Goal: Information Seeking & Learning: Understand process/instructions

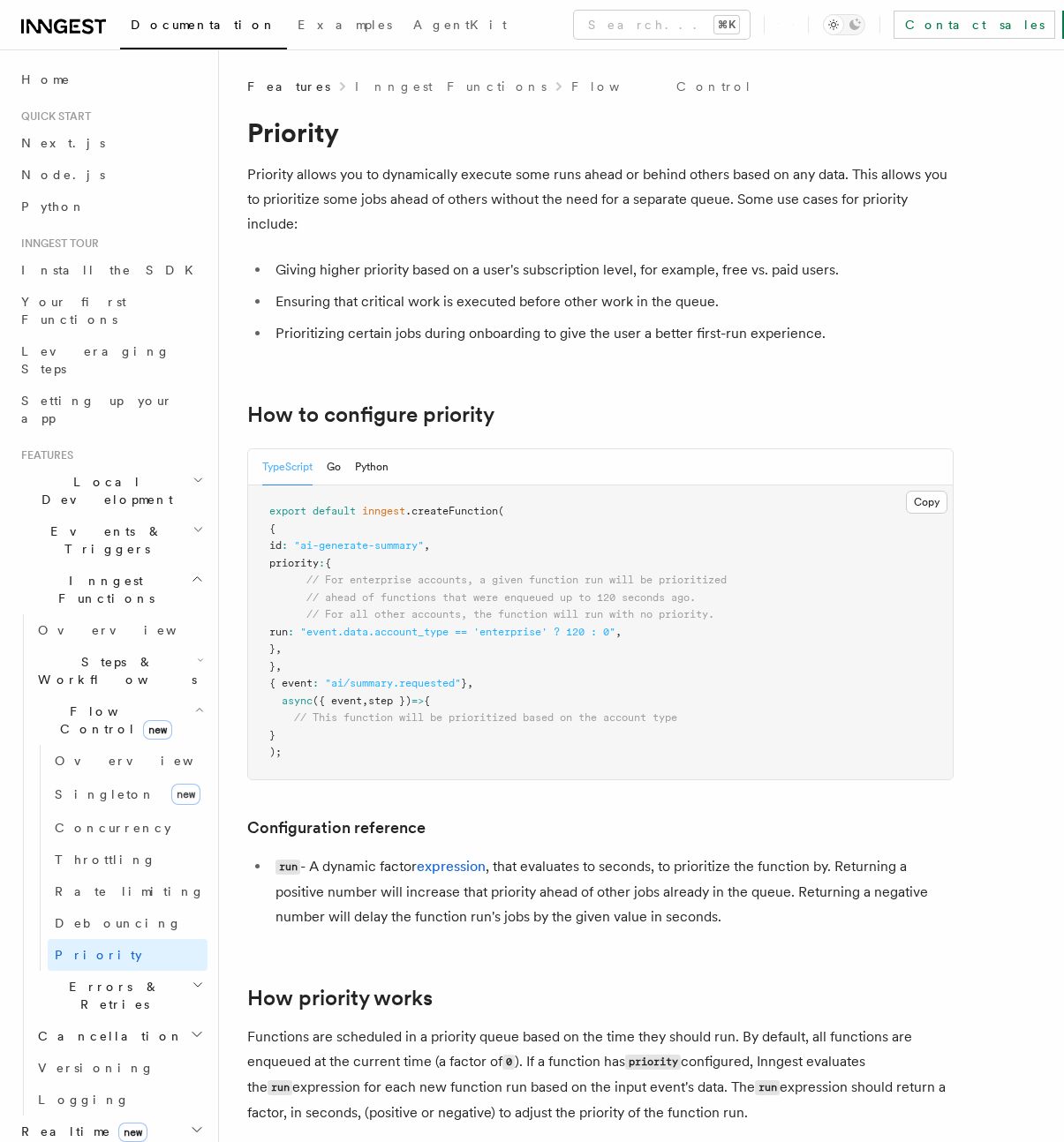
drag, startPoint x: 685, startPoint y: 633, endPoint x: 304, endPoint y: 633, distance: 381.0
click at [304, 633] on pre "export default inngest .createFunction ( { id : "ai-generate-summary" , priorit…" at bounding box center [601, 632] width 704 height 294
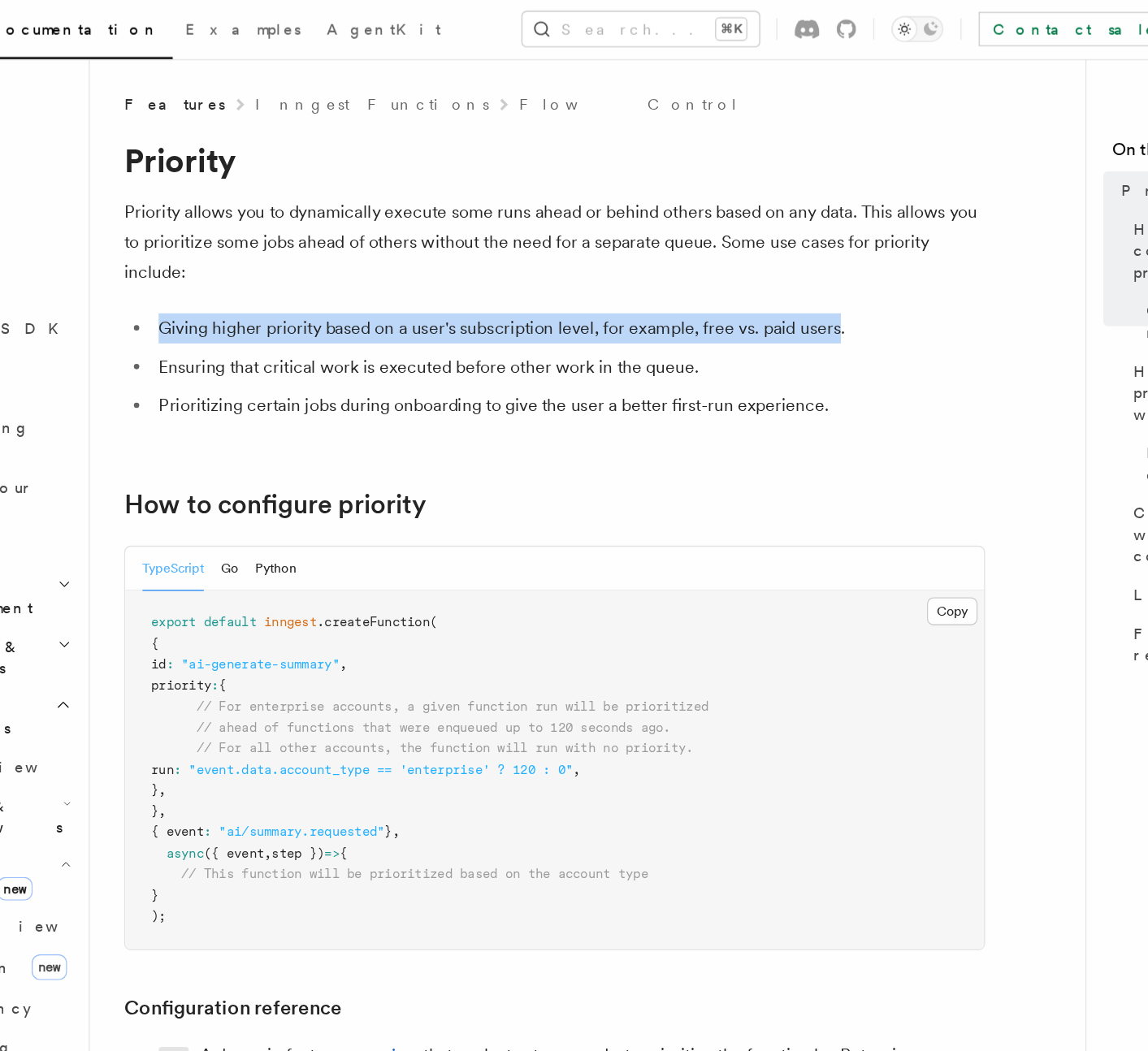
drag, startPoint x: 765, startPoint y: 252, endPoint x: 255, endPoint y: 250, distance: 510.0
click at [255, 250] on li "Giving higher priority based on a user's subscription level, for example, free …" at bounding box center [563, 248] width 629 height 23
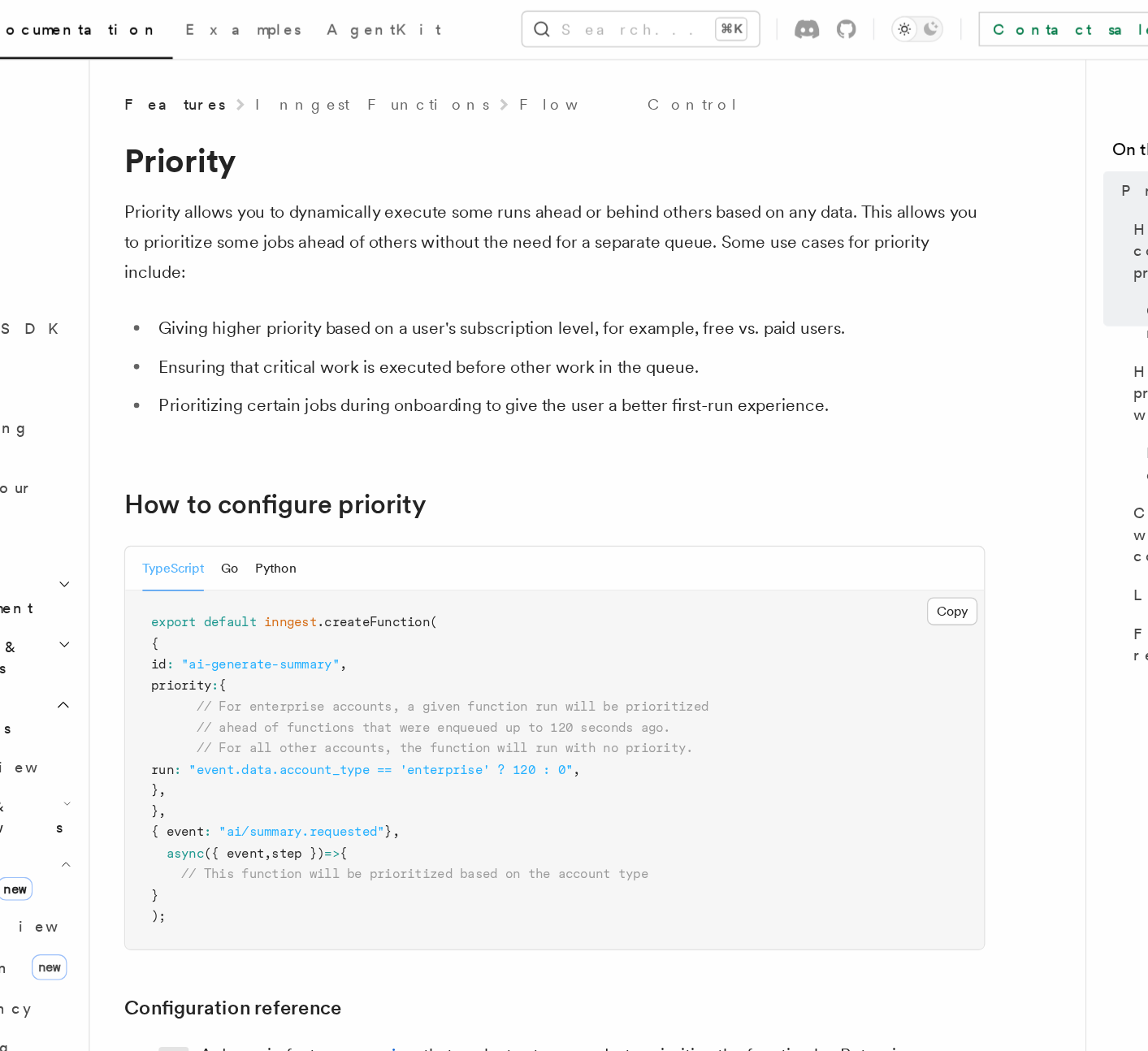
click at [286, 278] on li "Ensuring that critical work is executed before other work in the queue." at bounding box center [563, 277] width 629 height 23
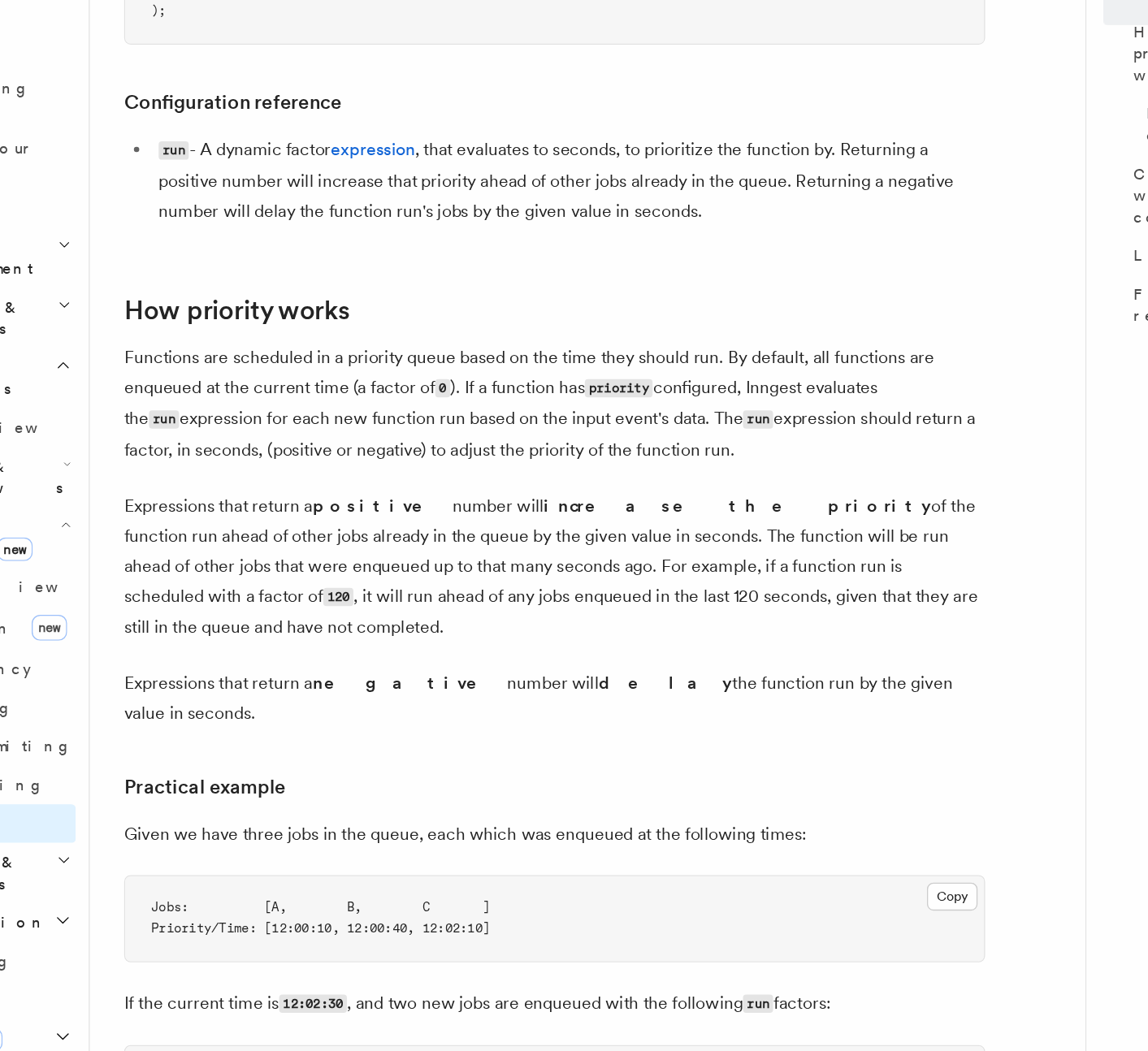
scroll to position [448, 0]
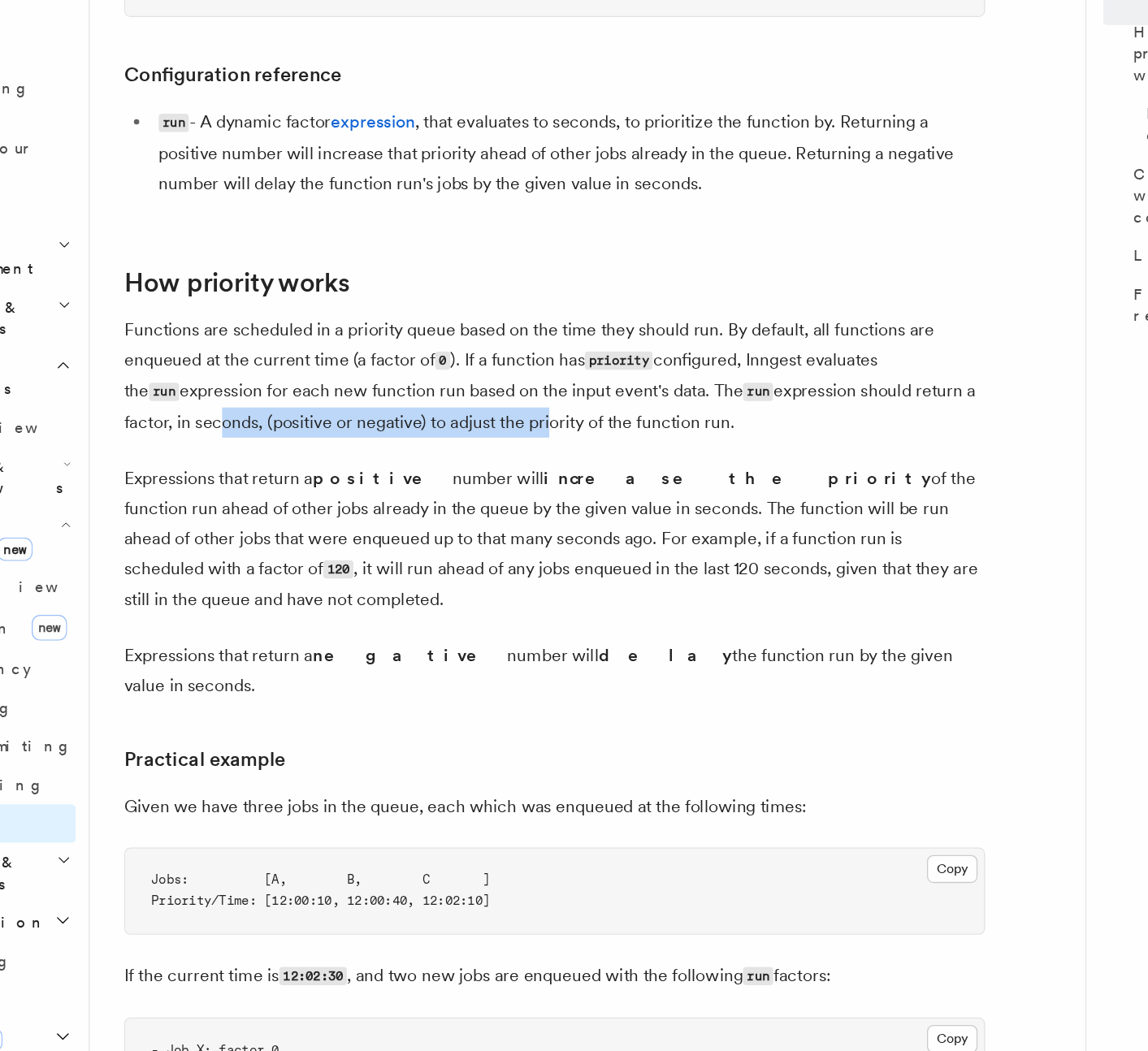
drag, startPoint x: 255, startPoint y: 577, endPoint x: 502, endPoint y: 577, distance: 247.0
click at [502, 577] on p "Functions are scheduled in a priority queue based on the time they should run. …" at bounding box center [553, 541] width 650 height 93
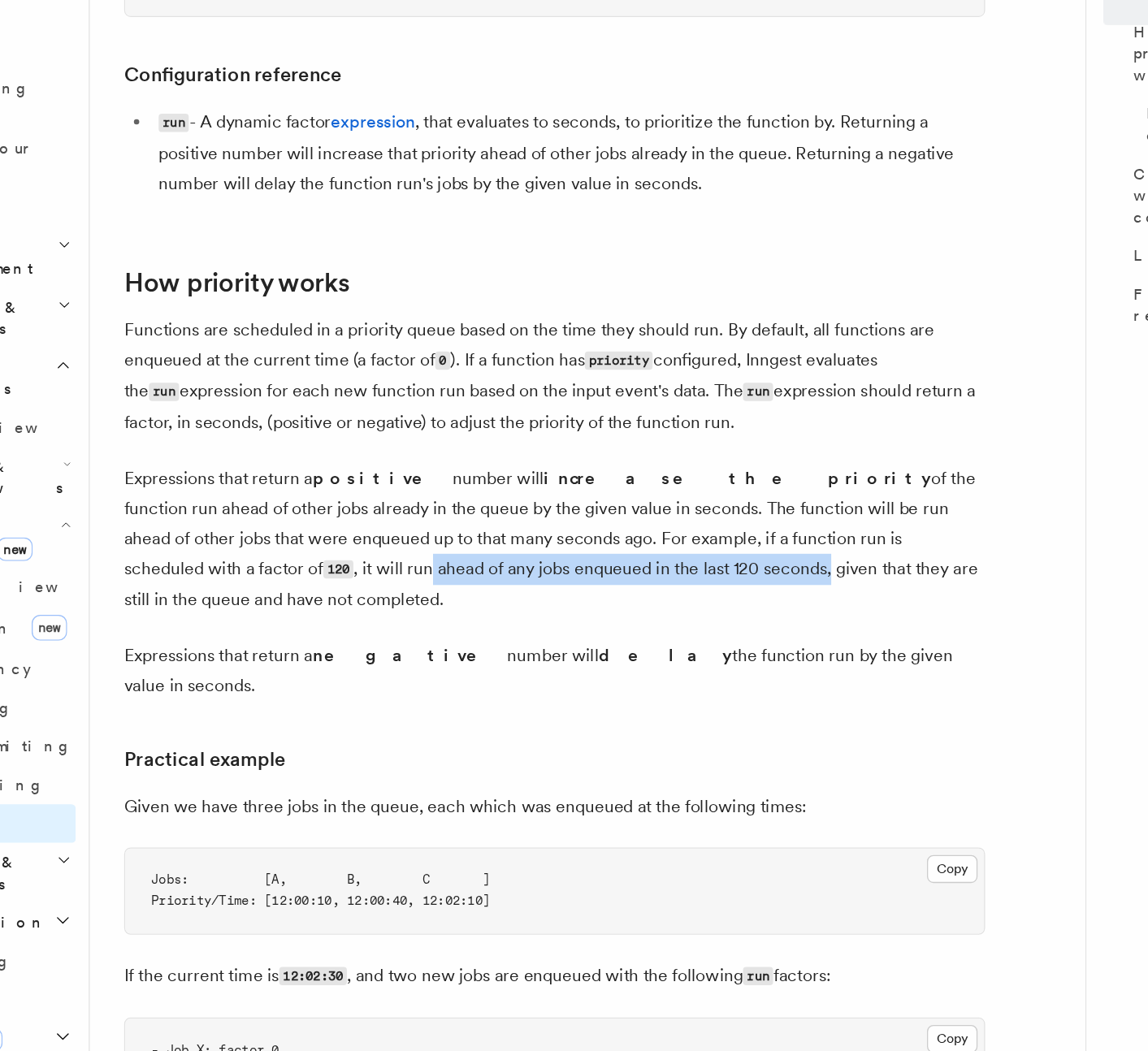
drag, startPoint x: 244, startPoint y: 688, endPoint x: 545, endPoint y: 691, distance: 301.0
click at [545, 691] on p "Expressions that return a positive number will increase the priority of the fun…" at bounding box center [553, 664] width 650 height 115
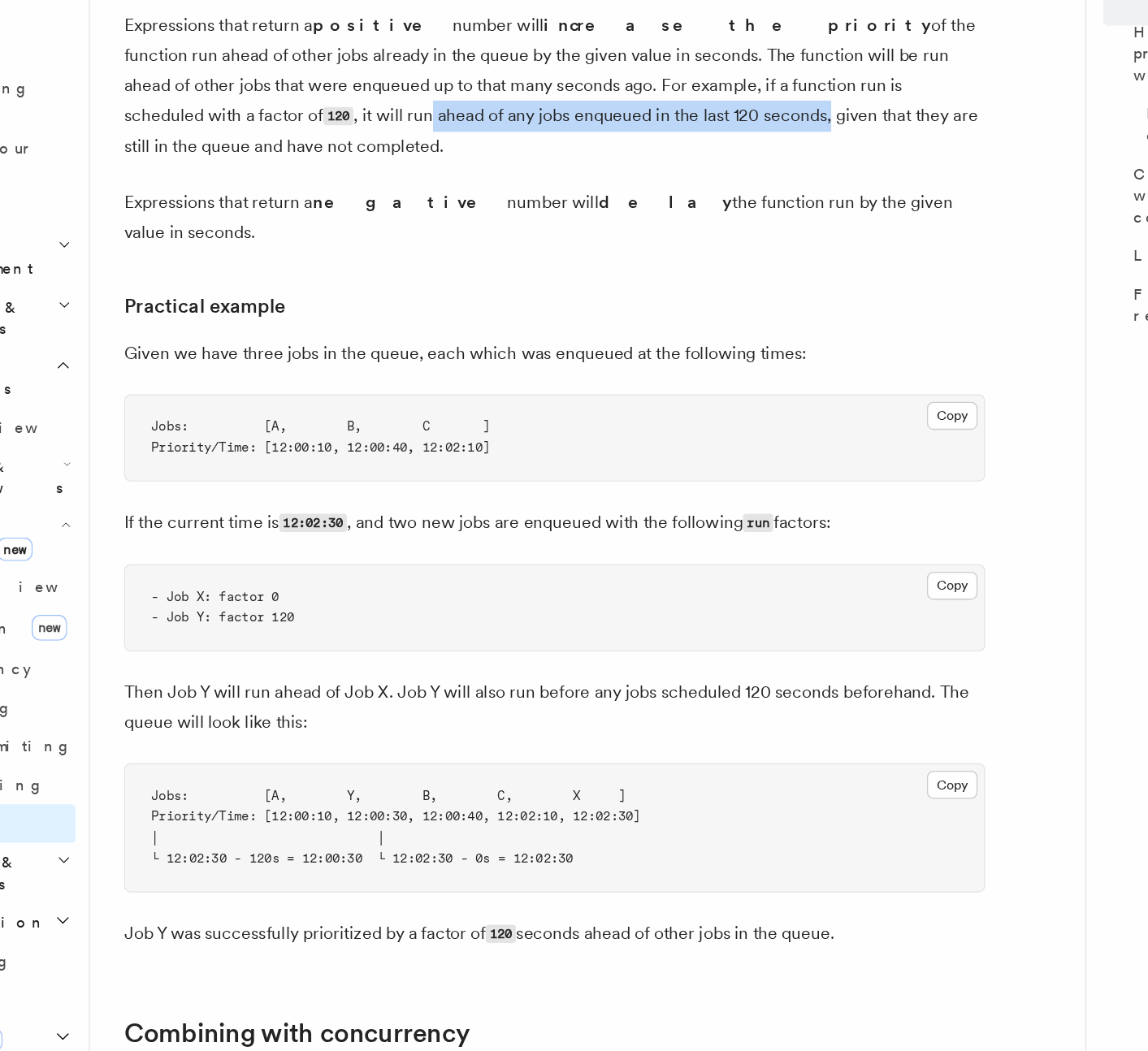
scroll to position [791, 0]
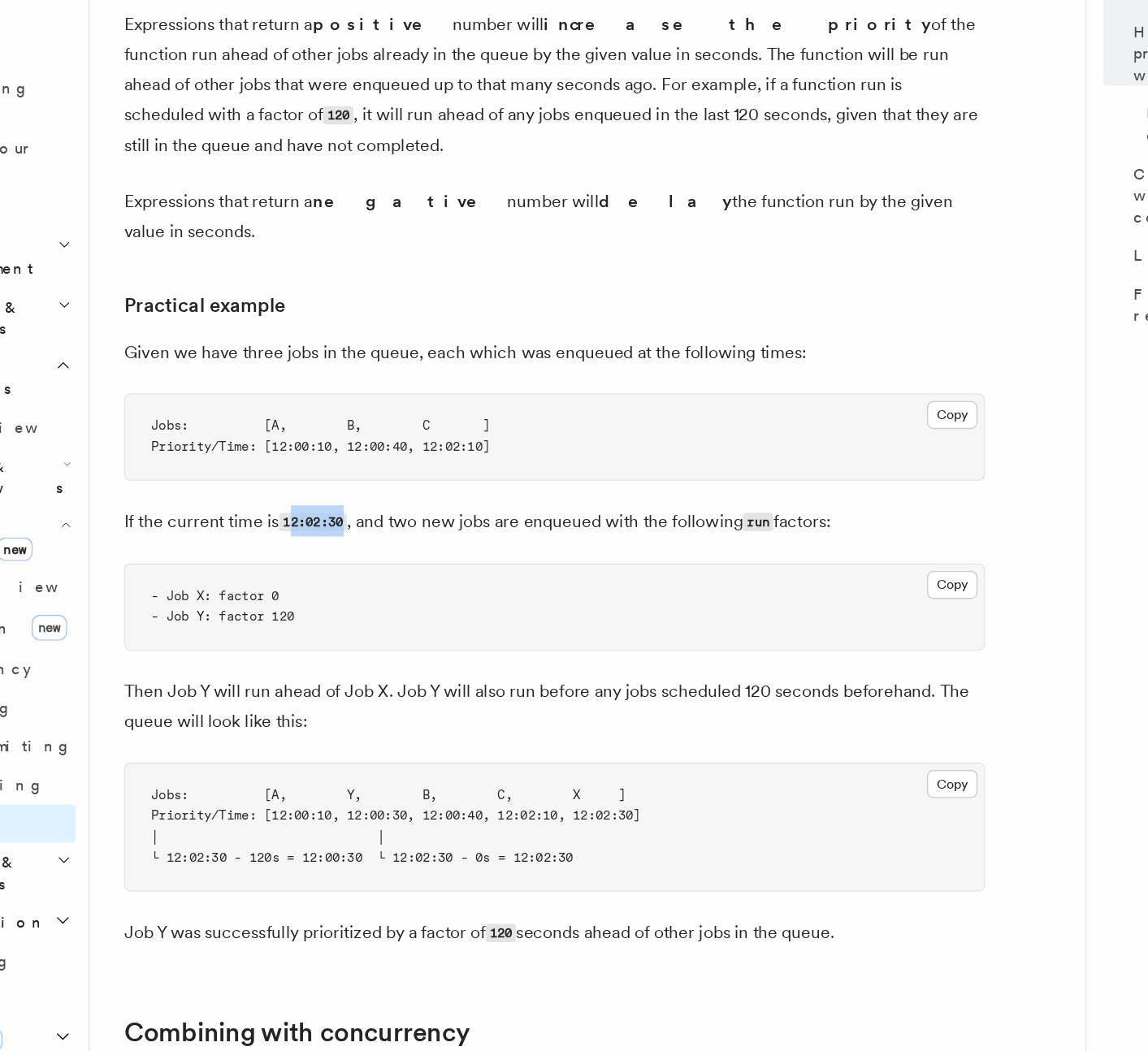
drag, startPoint x: 395, startPoint y: 634, endPoint x: 352, endPoint y: 636, distance: 43.0
click at [352, 644] on code "12:02:30" at bounding box center [369, 651] width 51 height 13
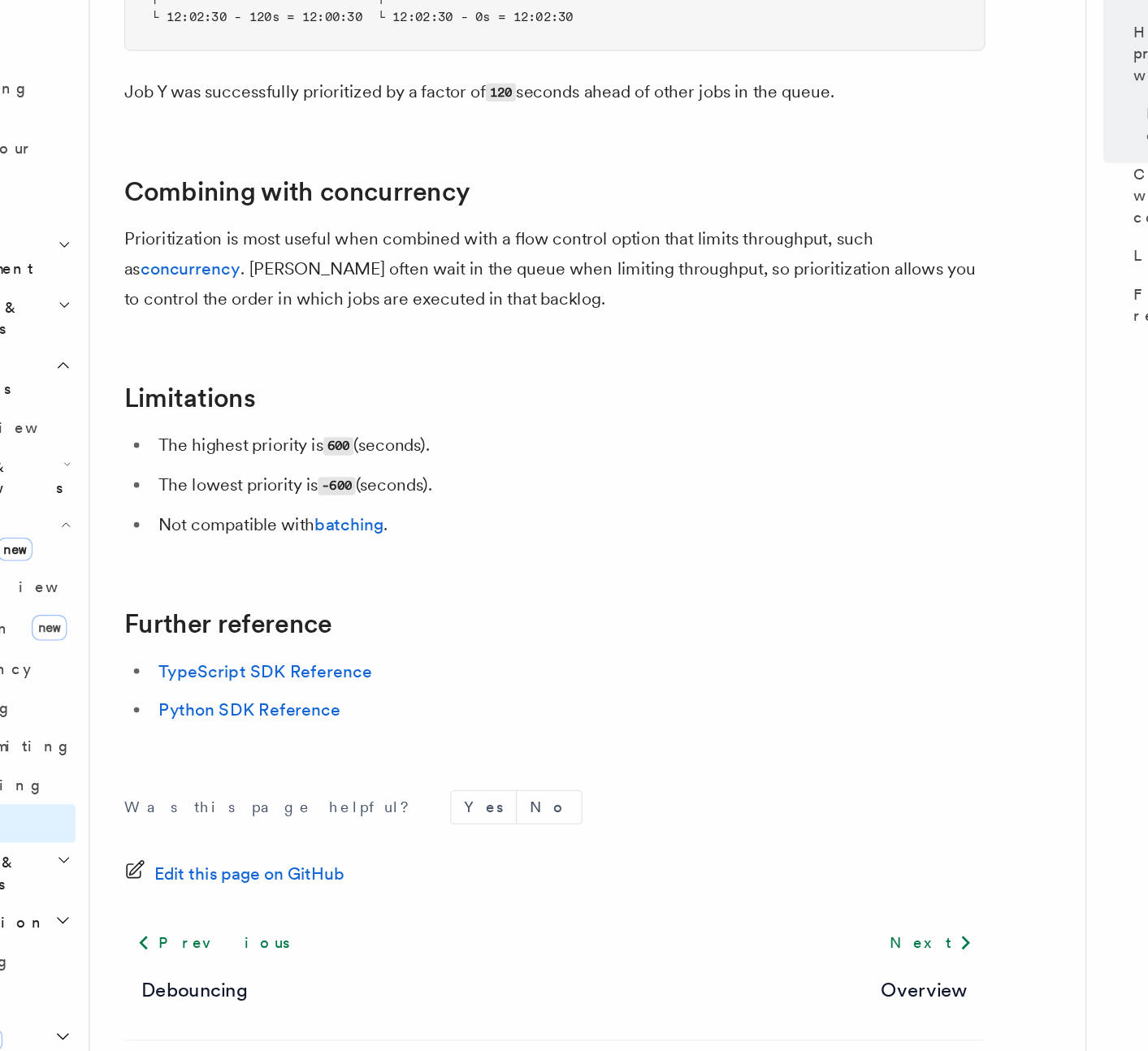
scroll to position [1425, 0]
